Goal: Task Accomplishment & Management: Use online tool/utility

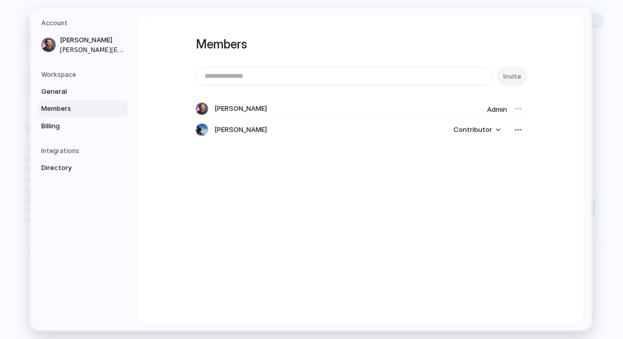
drag, startPoint x: 620, startPoint y: 34, endPoint x: 379, endPoint y: 7, distance: 242.3
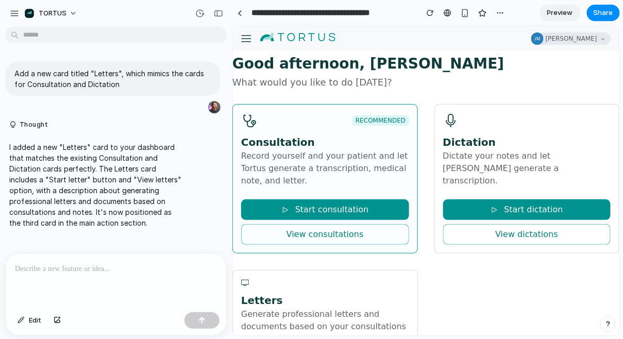
click at [366, 89] on div "Good afternoon, Jake What would you like to do today? RECOMMENDED Consultation …" at bounding box center [425, 233] width 387 height 357
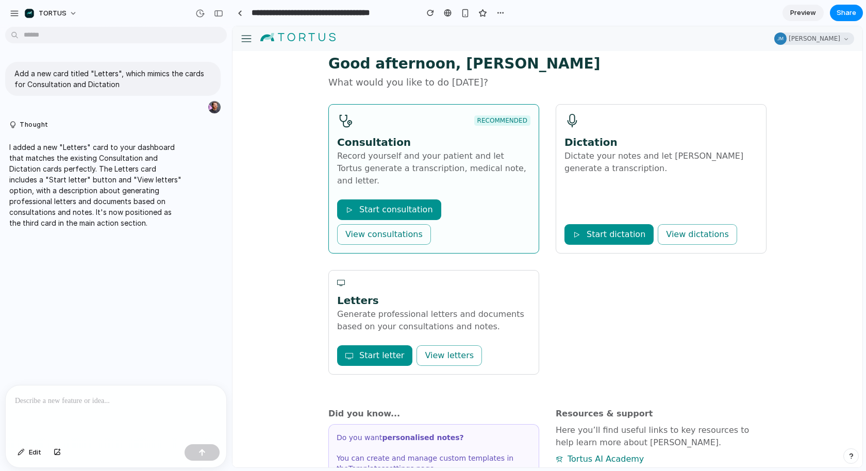
click at [623, 11] on section "**********" at bounding box center [547, 13] width 631 height 26
click at [462, 14] on div "button" at bounding box center [465, 13] width 9 height 9
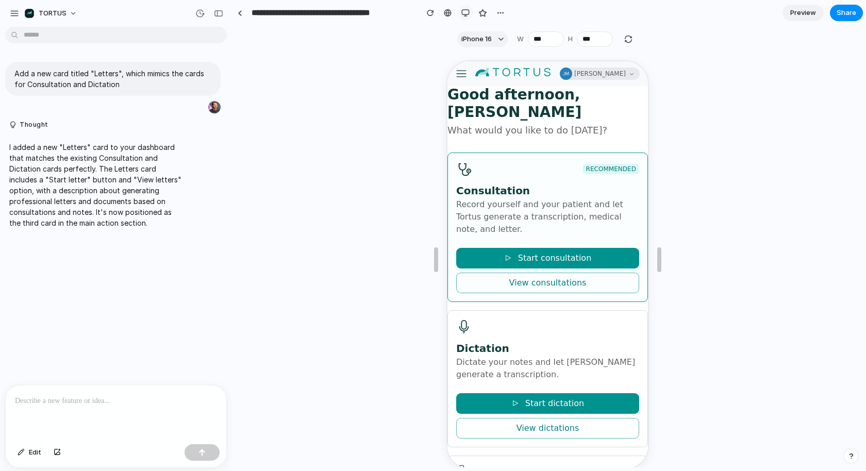
click at [463, 8] on button "button" at bounding box center [465, 12] width 15 height 15
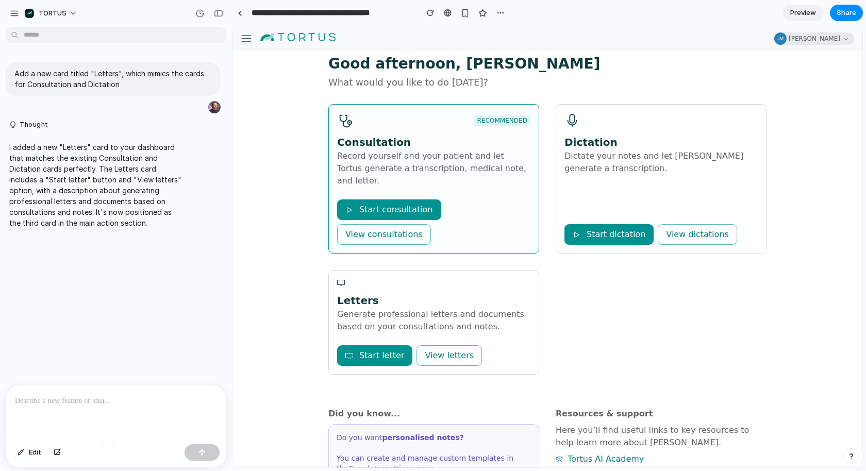
click at [598, 83] on span "What would you like to do today?" at bounding box center [547, 82] width 438 height 11
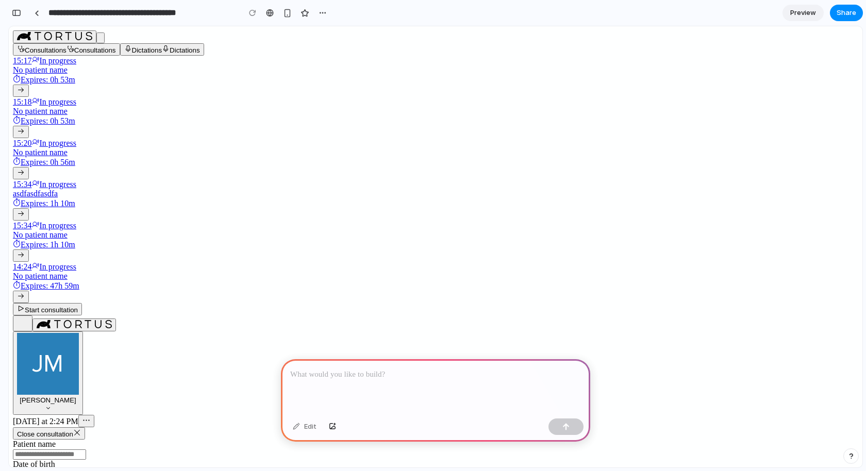
click at [387, 387] on div at bounding box center [435, 386] width 309 height 55
click at [453, 380] on p "**********" at bounding box center [435, 375] width 291 height 12
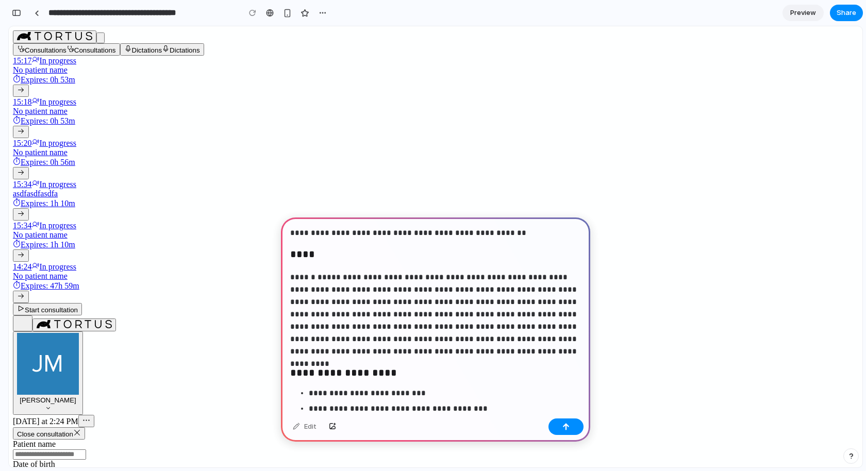
click at [435, 233] on p "**********" at bounding box center [435, 233] width 291 height 12
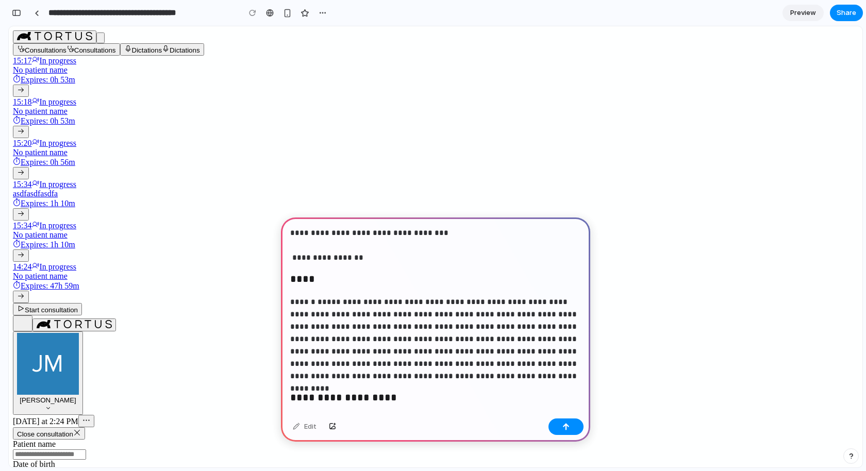
click at [456, 232] on p "**********" at bounding box center [435, 245] width 291 height 37
click at [565, 430] on div "button" at bounding box center [565, 426] width 7 height 7
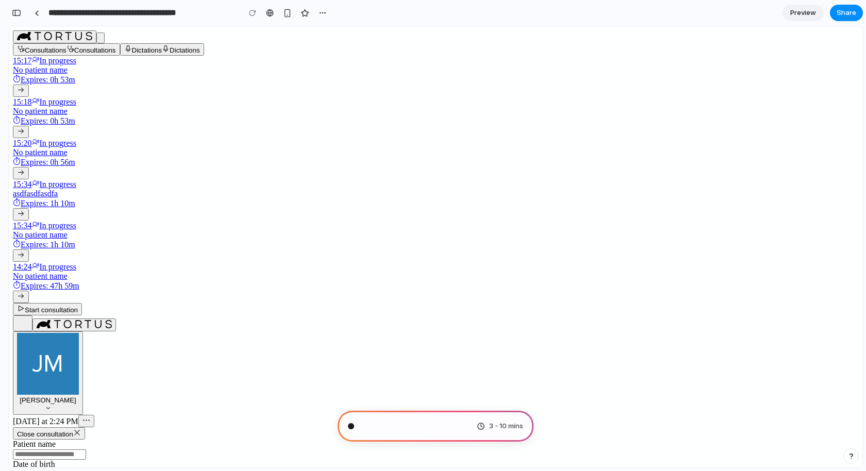
scroll to position [718, 0]
click at [458, 435] on div "Mapping the product journey . 3 - 10 mins" at bounding box center [436, 426] width 196 height 31
type input "**********"
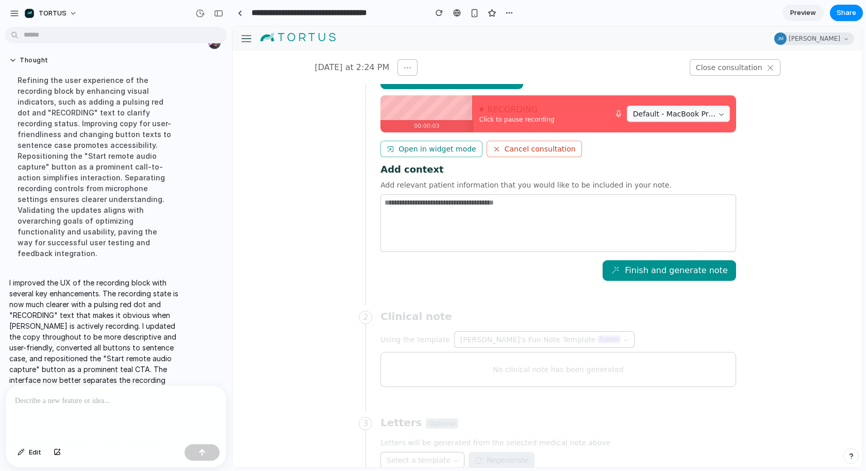
scroll to position [0, 0]
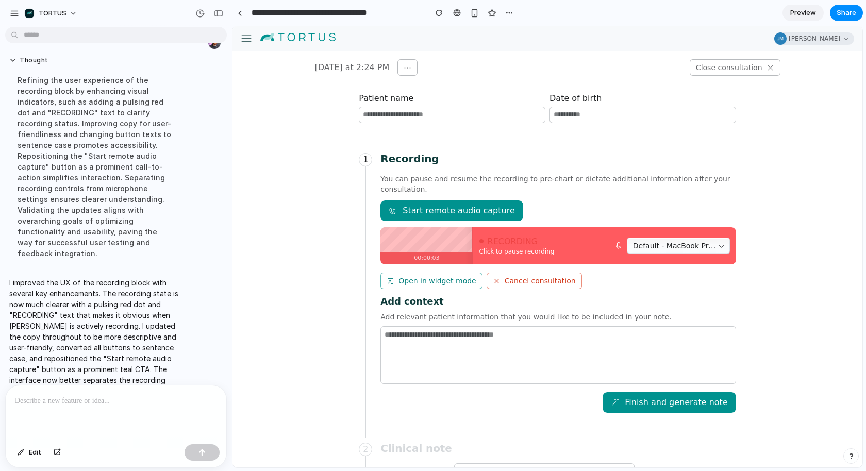
click at [161, 277] on p "I improved the UX of the recording block with several key enhancements. The rec…" at bounding box center [95, 353] width 172 height 152
click at [92, 271] on div "I improved the UX of the recording block with several key enhancements. The rec…" at bounding box center [95, 353] width 180 height 164
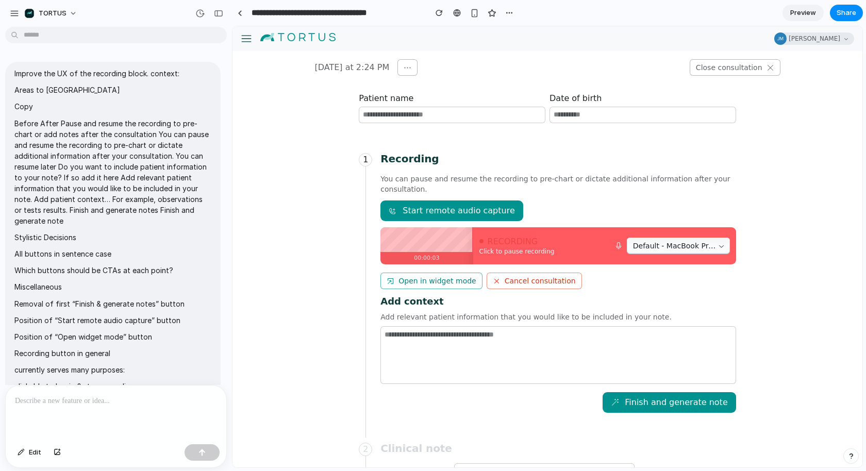
scroll to position [593, 0]
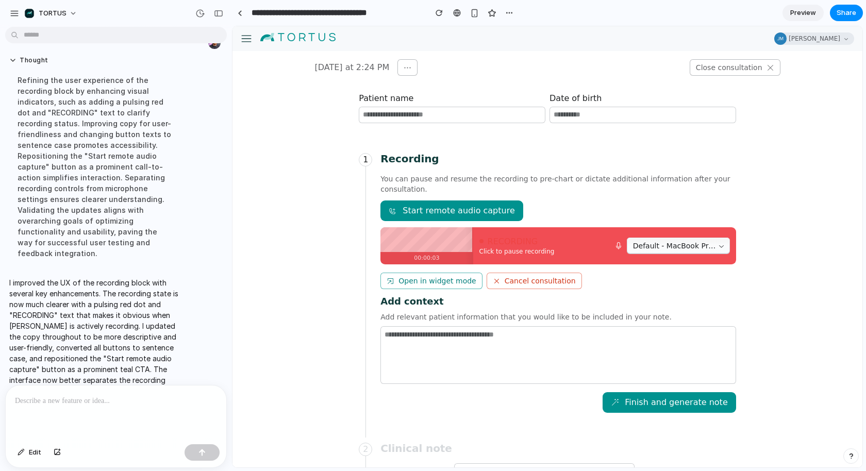
click at [517, 241] on span "RECORDING" at bounding box center [513, 241] width 51 height 7
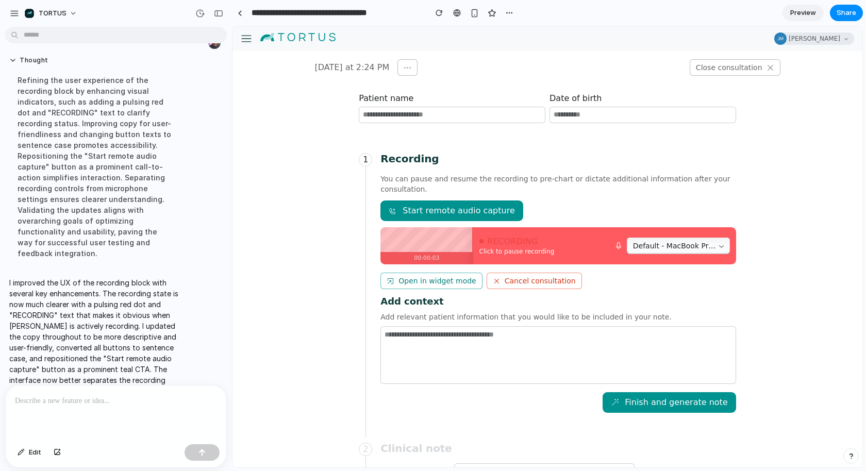
click at [467, 204] on button "Start remote audio capture" at bounding box center [451, 211] width 142 height 21
click at [482, 216] on button "Start remote audio capture" at bounding box center [451, 211] width 142 height 21
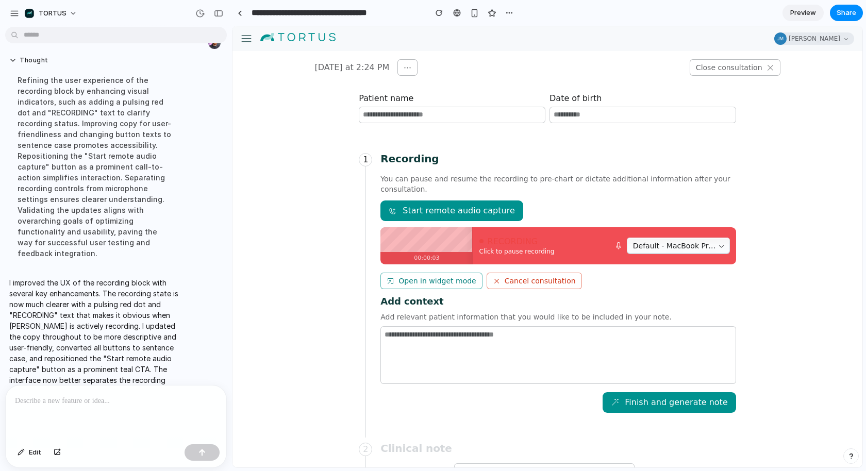
click at [499, 255] on div "RECORDING Click to pause recording Default - MacBook Pro Microphone (Built-in)" at bounding box center [604, 245] width 263 height 37
click at [660, 252] on button "Default - MacBook Pro Microphone (Built-in)" at bounding box center [678, 246] width 103 height 16
click at [524, 251] on span "Click to pause recording" at bounding box center [516, 251] width 75 height 5
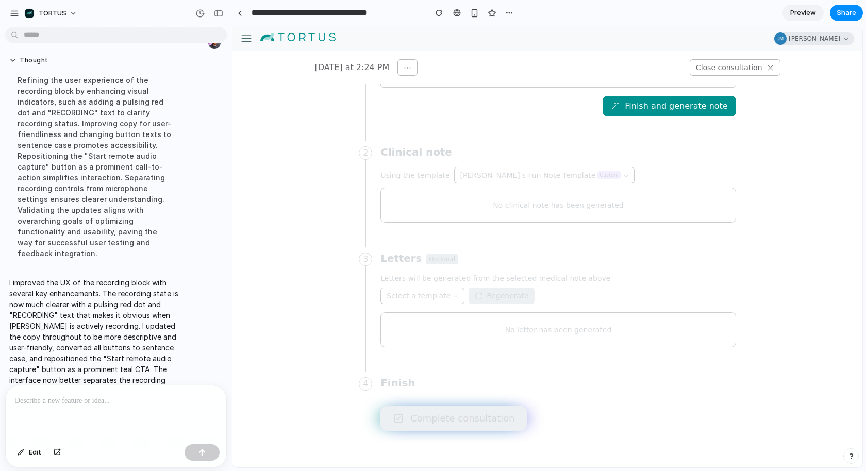
click at [459, 421] on div "1 Recording You can pause and resume the recording to pre-chart or dictate addi…" at bounding box center [547, 143] width 393 height 600
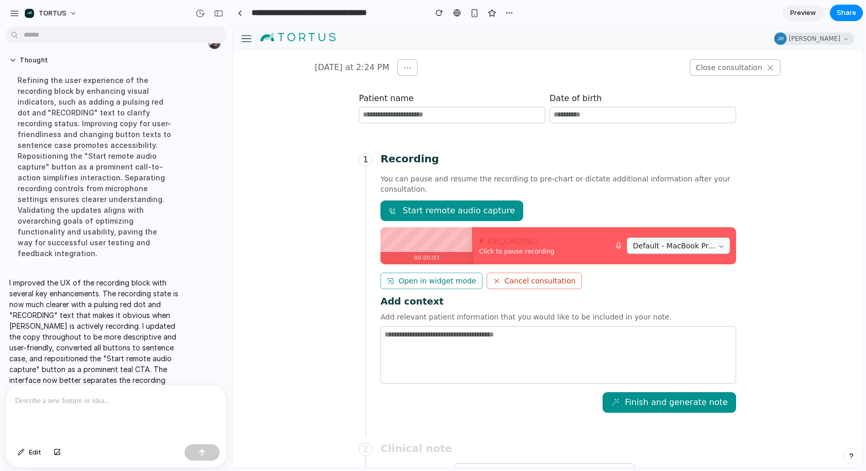
click at [448, 206] on button "Start remote audio capture" at bounding box center [451, 211] width 142 height 21
drag, startPoint x: 448, startPoint y: 41, endPoint x: 439, endPoint y: 39, distance: 9.0
click at [448, 41] on div "Tortus AI Tortus AI company logo Jake Meadows" at bounding box center [547, 38] width 613 height 12
click at [160, 402] on p at bounding box center [116, 401] width 202 height 12
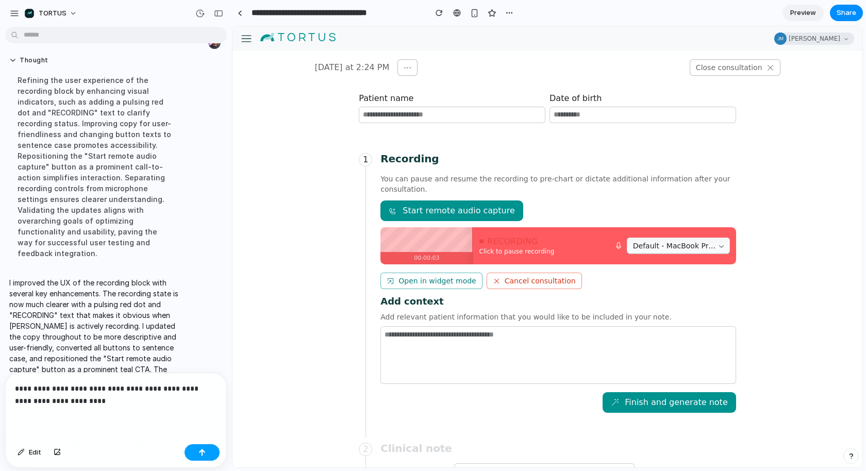
click at [197, 455] on button "button" at bounding box center [202, 452] width 35 height 16
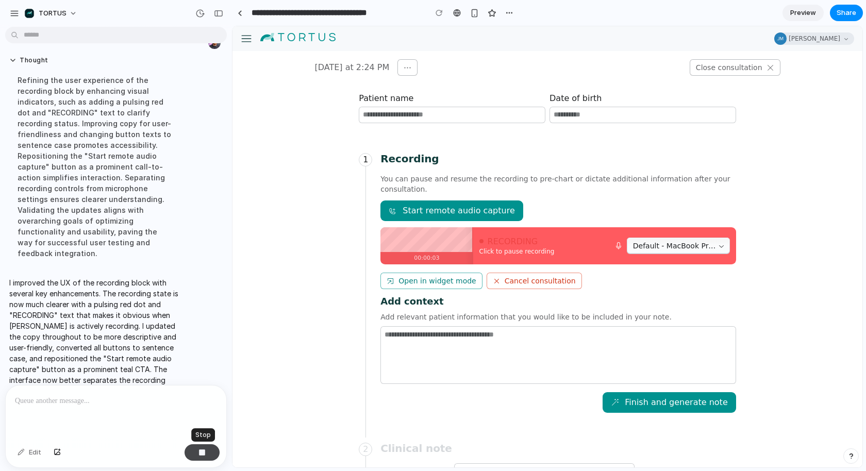
scroll to position [677, 0]
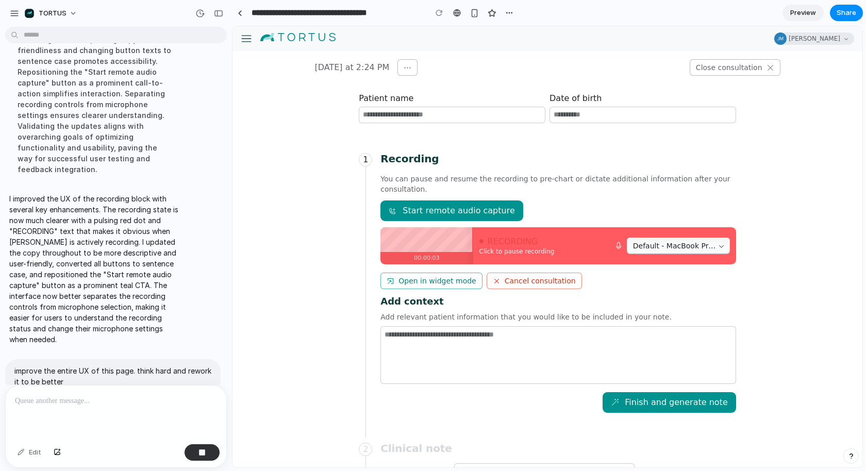
click at [404, 66] on icon "button" at bounding box center [408, 68] width 8 height 8
click at [477, 66] on div "today at 2:24 PM Close consultation" at bounding box center [547, 67] width 498 height 16
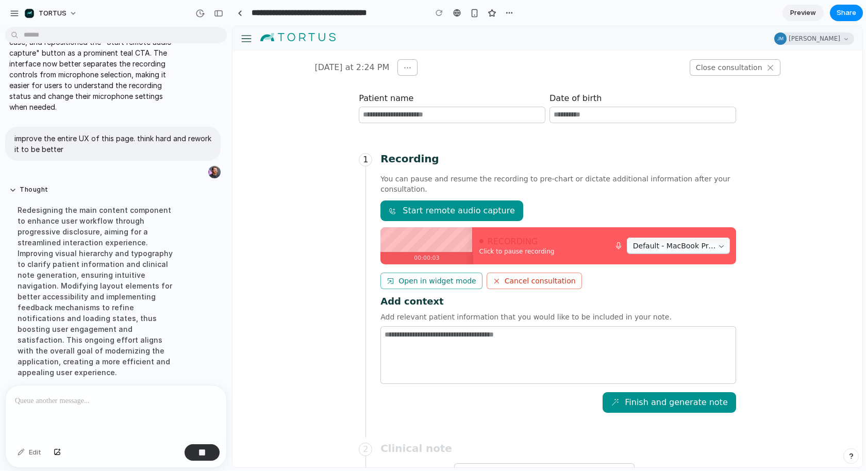
scroll to position [687, 0]
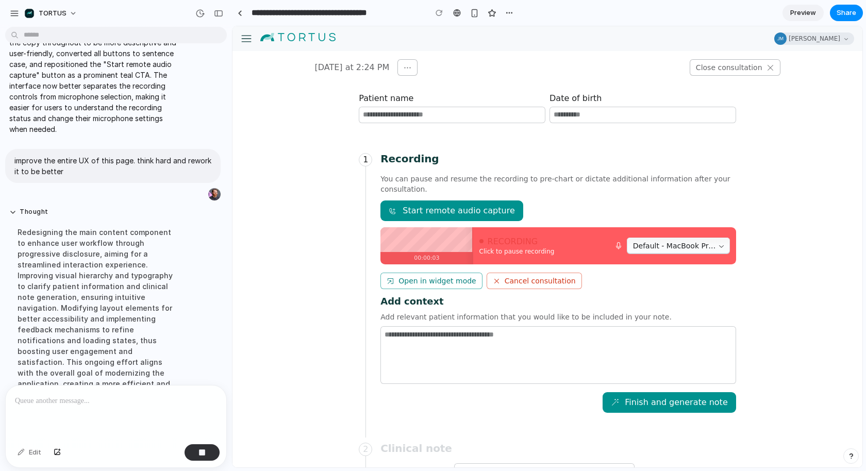
click at [69, 325] on div "Redesigning the main content component to enhance user workflow through progres…" at bounding box center [95, 314] width 172 height 186
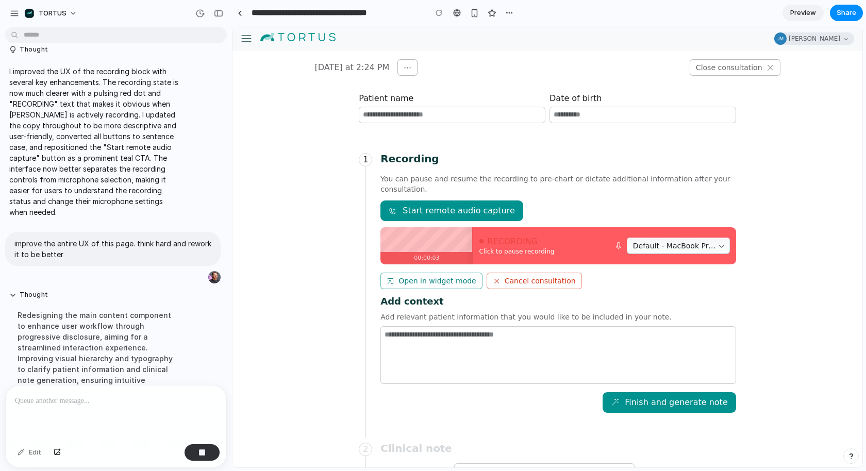
scroll to position [598, 0]
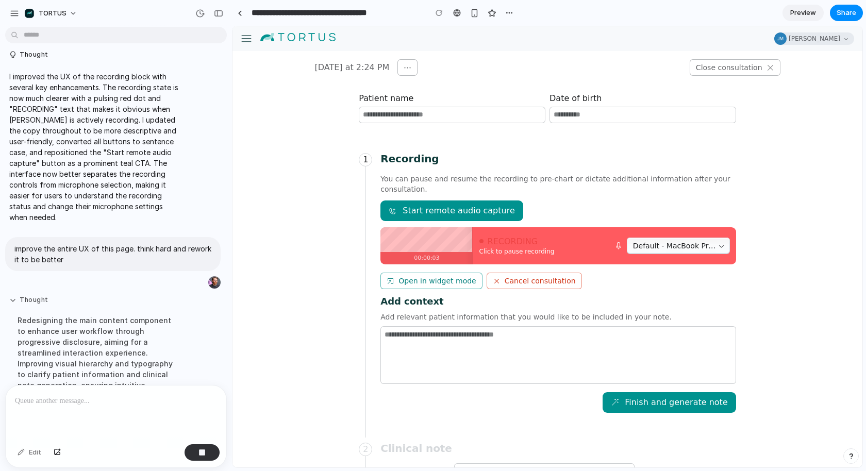
click at [14, 296] on button "Thought" at bounding box center [95, 300] width 172 height 9
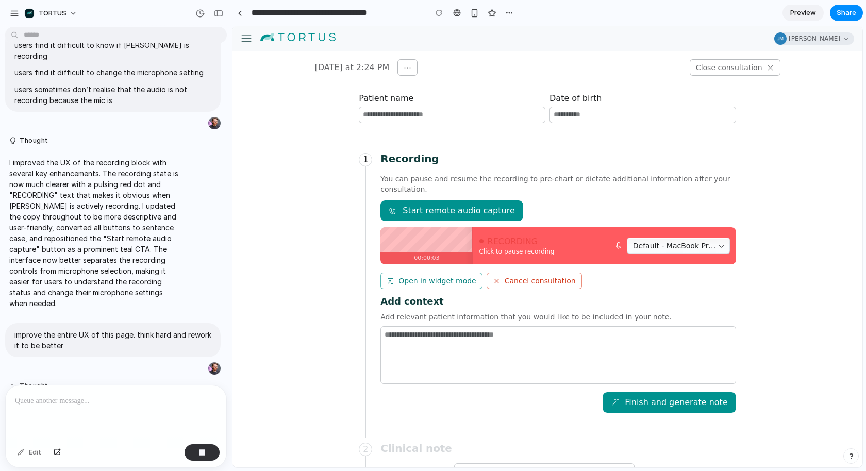
scroll to position [508, 0]
